Goal: Transaction & Acquisition: Purchase product/service

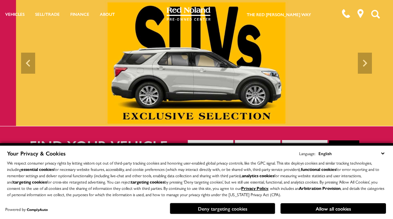
click at [190, 208] on button "Deny targeting cookies" at bounding box center [222, 208] width 105 height 11
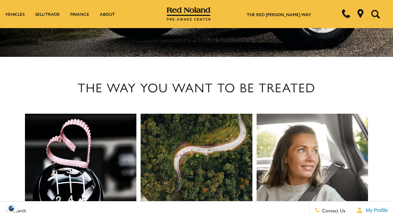
scroll to position [667, 0]
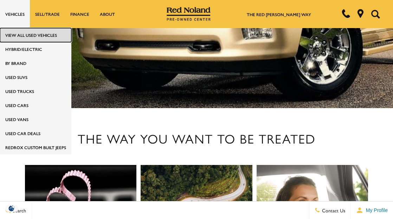
click at [16, 32] on link "View All Used Vehicles" at bounding box center [35, 35] width 71 height 14
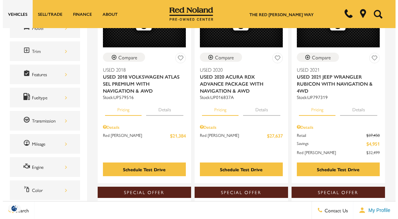
scroll to position [246, 0]
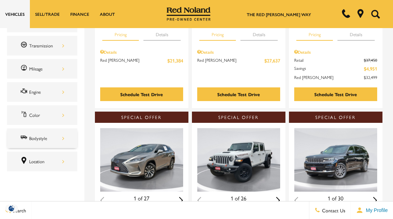
click at [36, 134] on div "Bodystyle" at bounding box center [46, 138] width 35 height 8
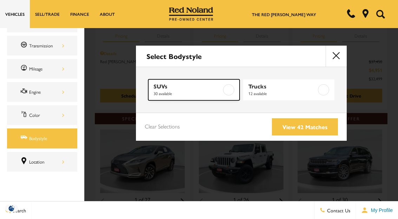
click at [228, 90] on label at bounding box center [228, 89] width 11 height 11
type input "$83,928"
checkbox input "true"
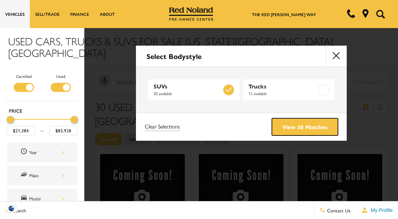
click at [296, 127] on link "View 30 Matches" at bounding box center [305, 126] width 66 height 17
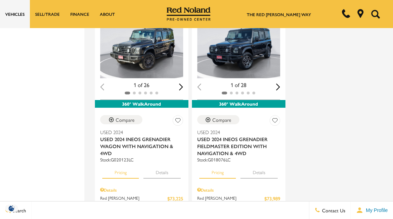
scroll to position [1685, 0]
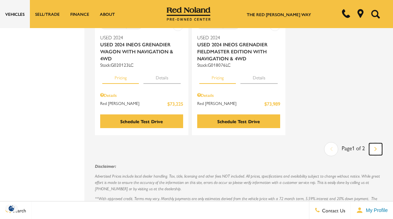
click at [376, 143] on icon "next page" at bounding box center [375, 148] width 2 height 11
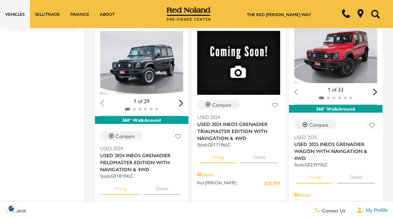
scroll to position [386, 0]
